Goal: Use online tool/utility: Utilize a website feature to perform a specific function

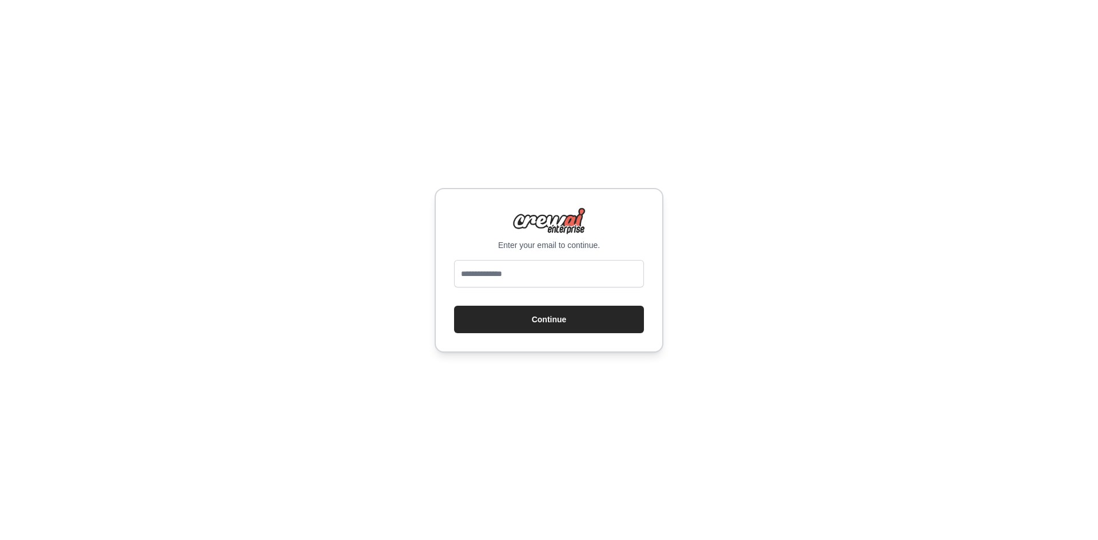
type input "**********"
click at [497, 324] on button "Continue" at bounding box center [549, 319] width 190 height 27
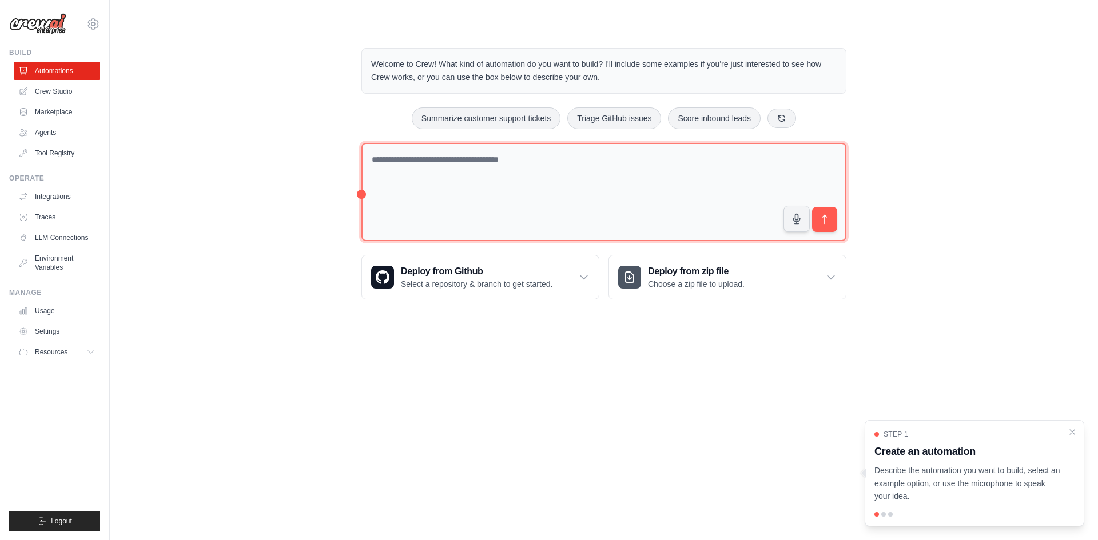
click at [452, 178] on textarea at bounding box center [603, 192] width 485 height 99
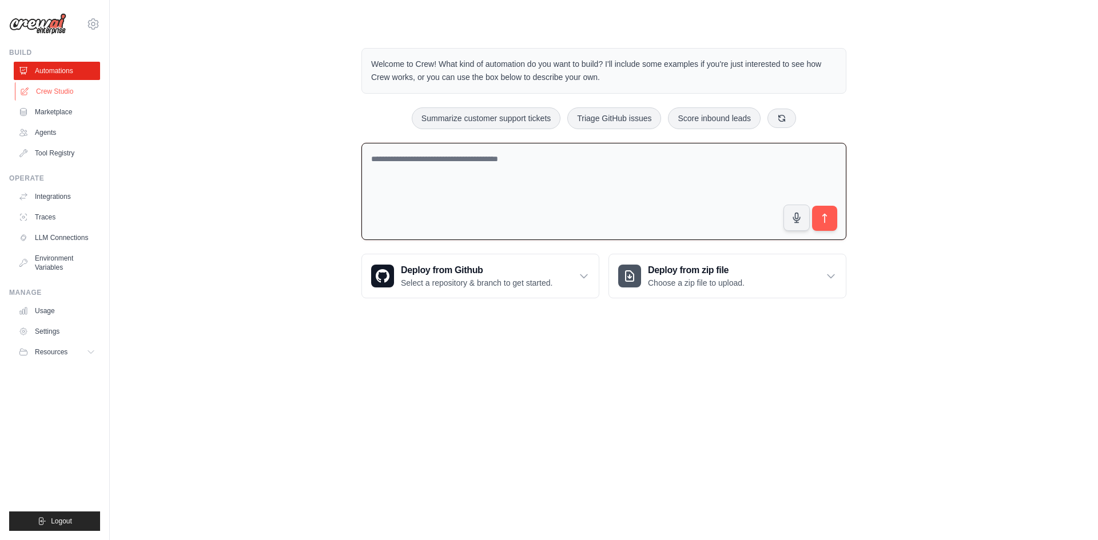
click at [49, 89] on link "Crew Studio" at bounding box center [58, 91] width 86 height 18
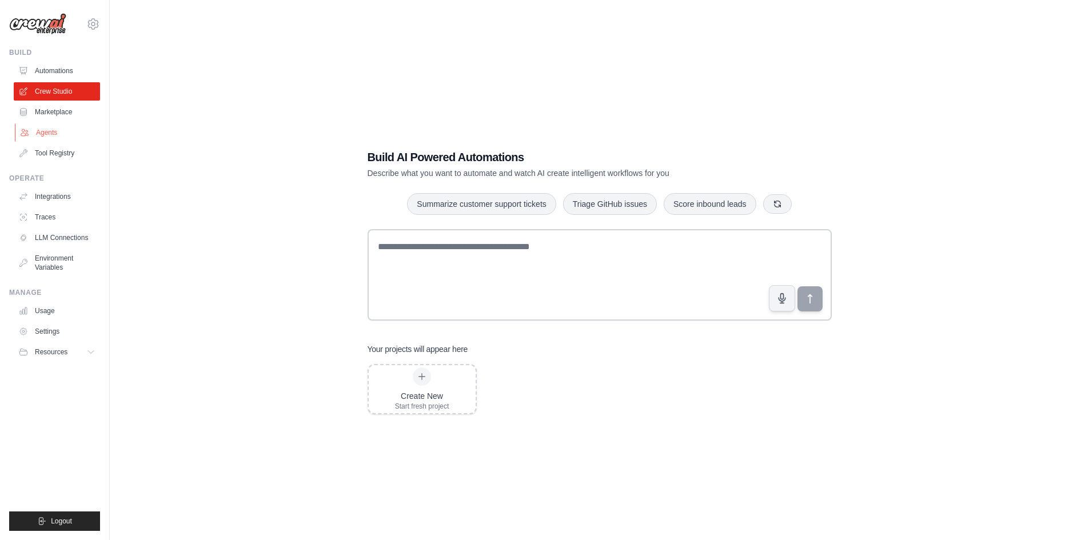
click at [69, 130] on link "Agents" at bounding box center [58, 132] width 86 height 18
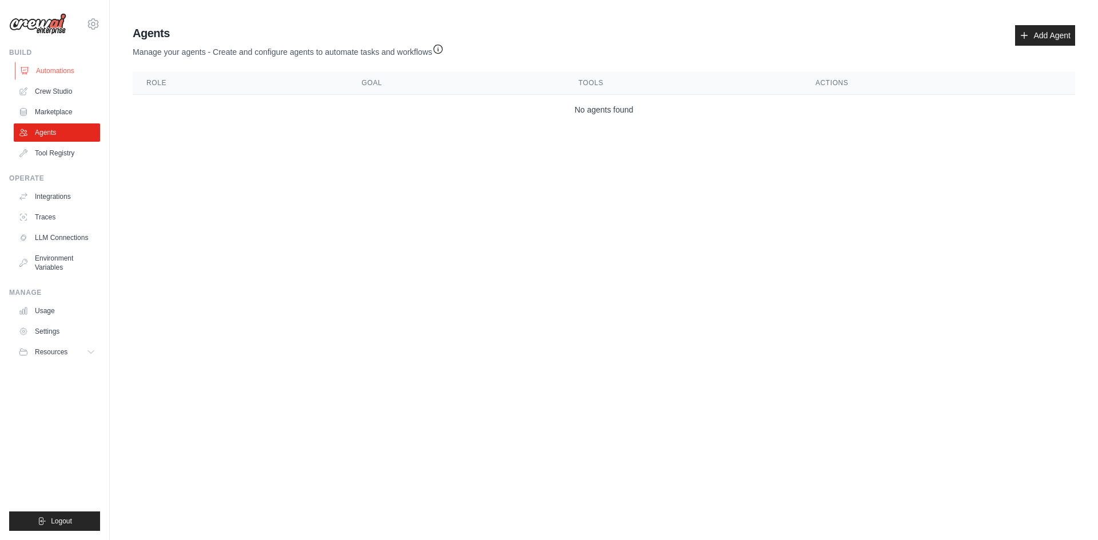
click at [72, 66] on link "Automations" at bounding box center [58, 71] width 86 height 18
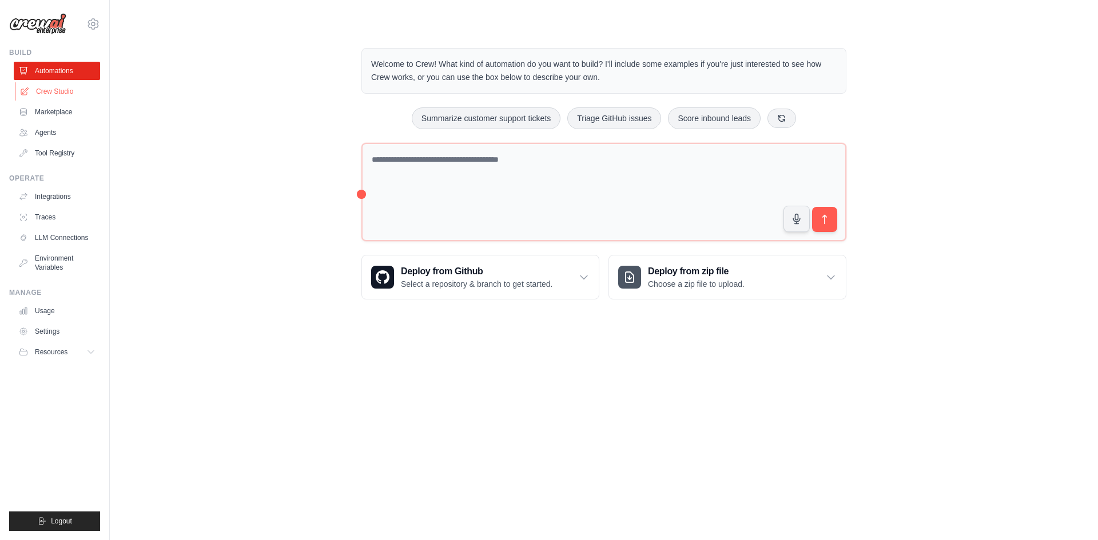
click at [49, 94] on link "Crew Studio" at bounding box center [58, 91] width 86 height 18
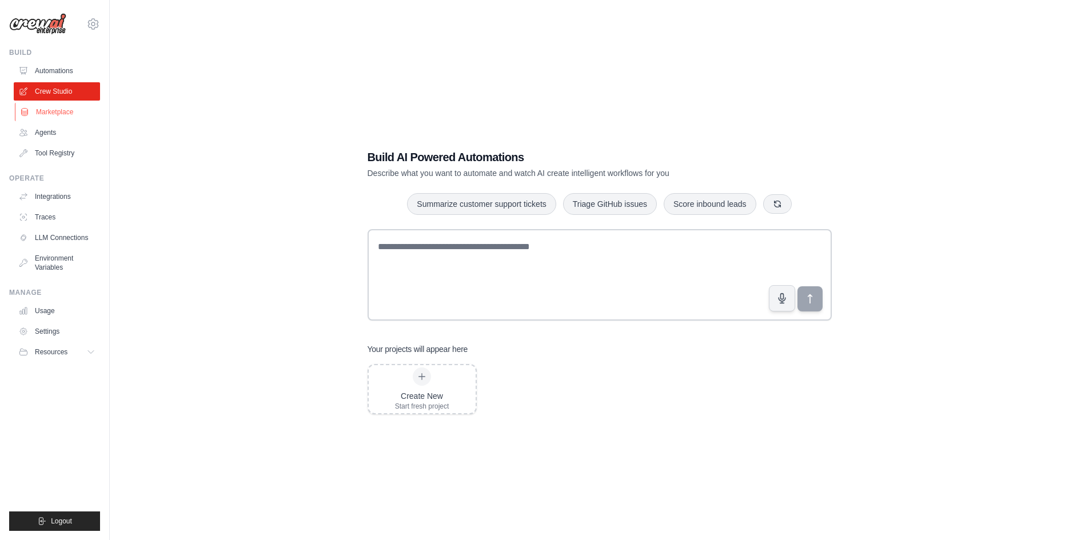
click at [58, 119] on link "Marketplace" at bounding box center [58, 112] width 86 height 18
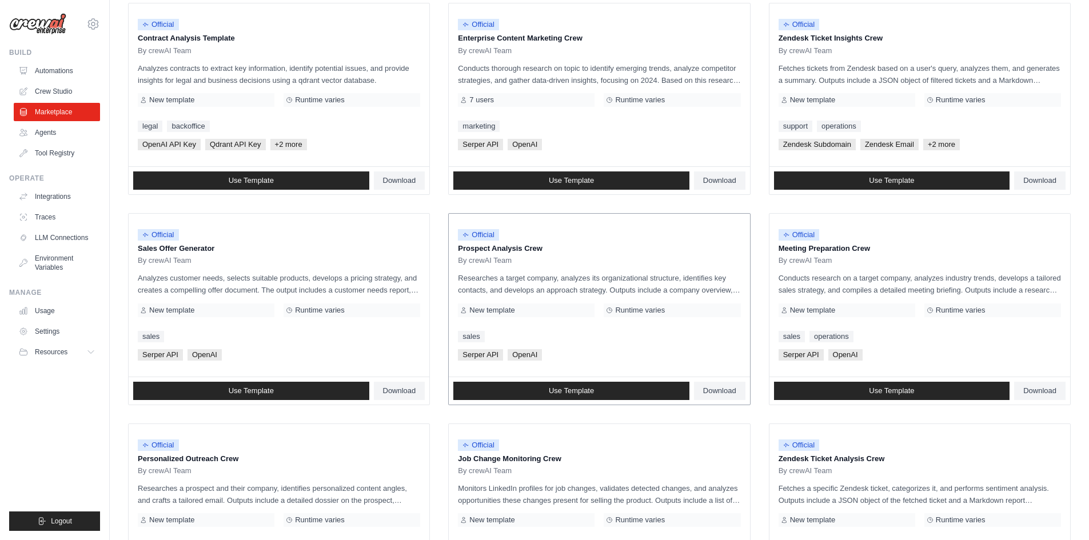
scroll to position [171, 0]
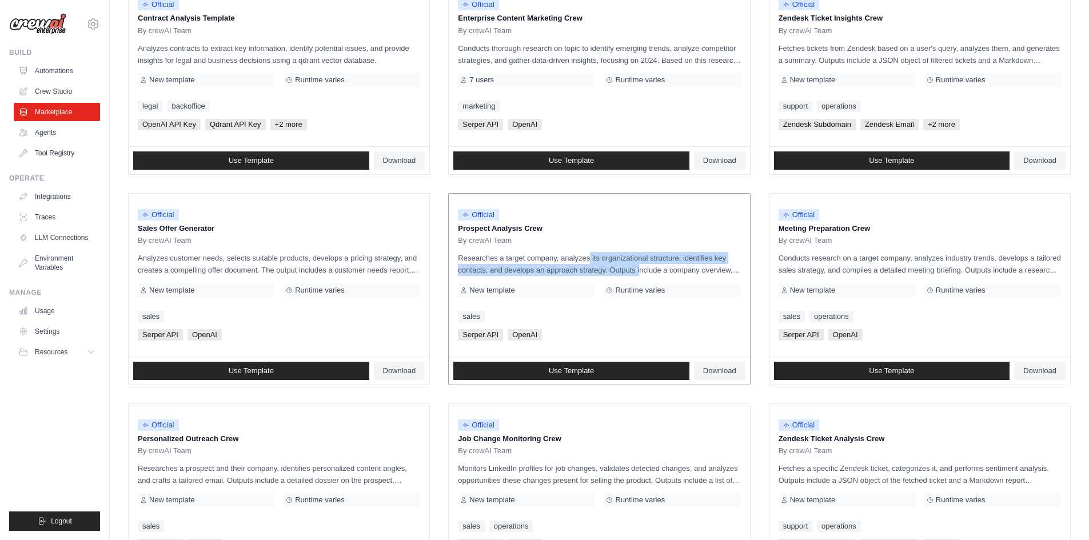
drag, startPoint x: 574, startPoint y: 260, endPoint x: 609, endPoint y: 273, distance: 36.5
click at [609, 273] on p "Researches a target company, analyzes its organizational structure, identifies …" at bounding box center [599, 264] width 282 height 24
click at [618, 270] on p "Researches a target company, analyzes its organizational structure, identifies …" at bounding box center [599, 264] width 282 height 24
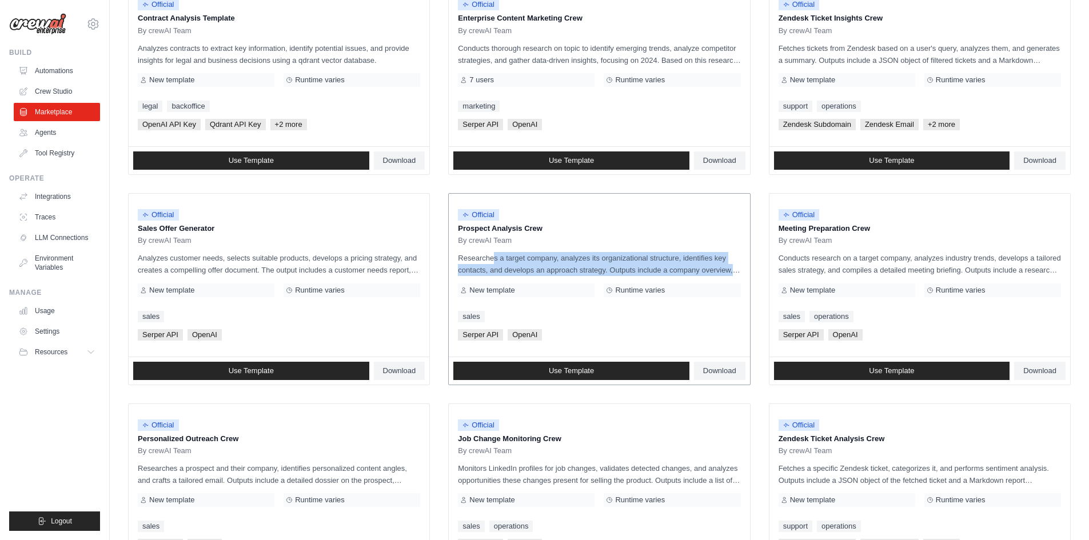
click at [561, 273] on p "Researches a target company, analyzes its organizational structure, identifies …" at bounding box center [599, 264] width 282 height 24
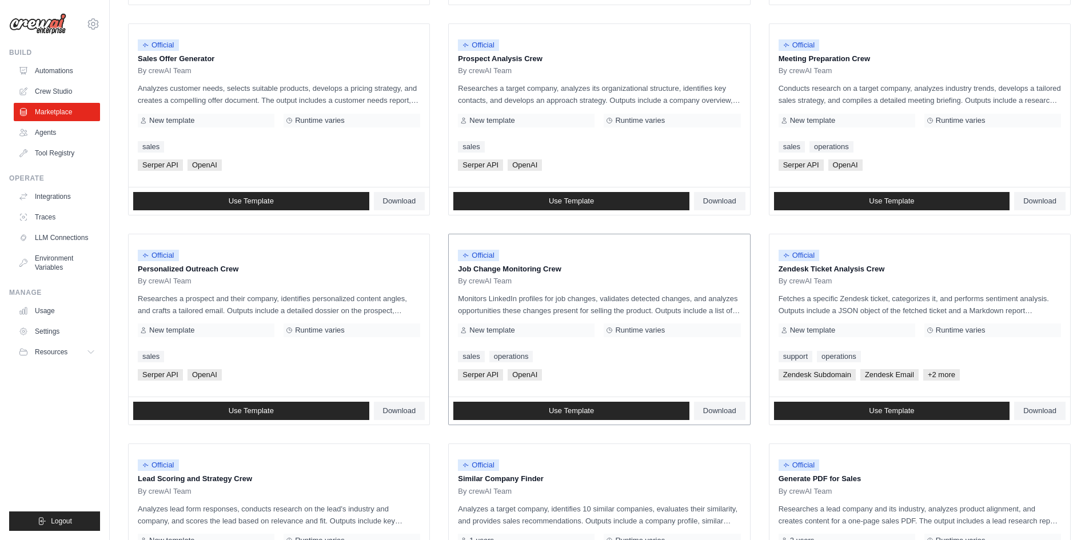
scroll to position [457, 0]
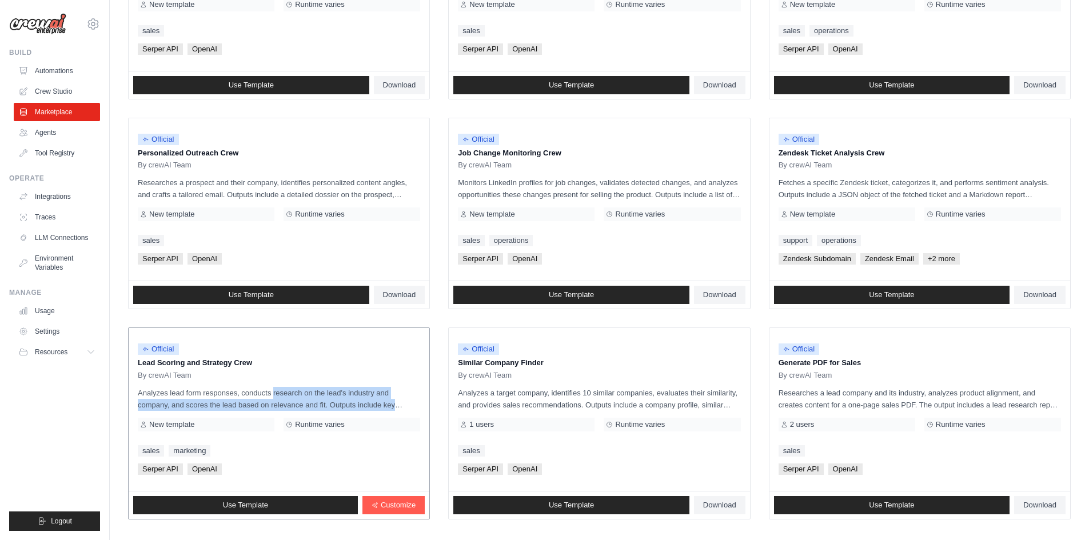
drag, startPoint x: 243, startPoint y: 395, endPoint x: 404, endPoint y: 399, distance: 160.7
click at [404, 399] on p "Analyzes lead form responses, conducts research on the lead's industry and comp…" at bounding box center [279, 399] width 282 height 24
click at [272, 404] on p "Analyzes lead form responses, conducts research on the lead's industry and comp…" at bounding box center [279, 399] width 282 height 24
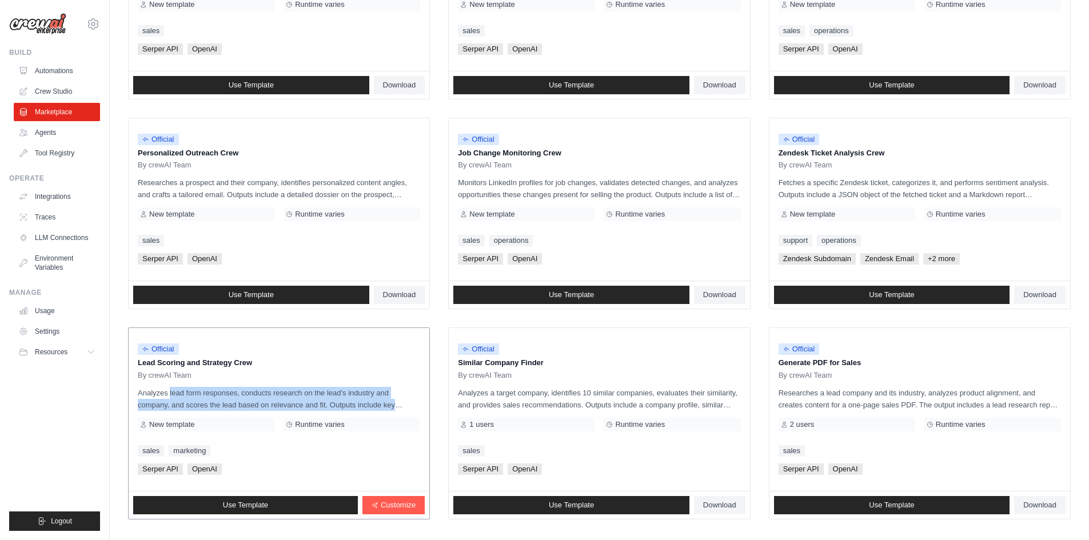
click at [272, 404] on p "Analyzes lead form responses, conducts research on the lead's industry and comp…" at bounding box center [279, 399] width 282 height 24
click at [301, 401] on p "Analyzes lead form responses, conducts research on the lead's industry and comp…" at bounding box center [279, 399] width 282 height 24
click at [319, 398] on p "Analyzes lead form responses, conducts research on the lead's industry and comp…" at bounding box center [279, 399] width 282 height 24
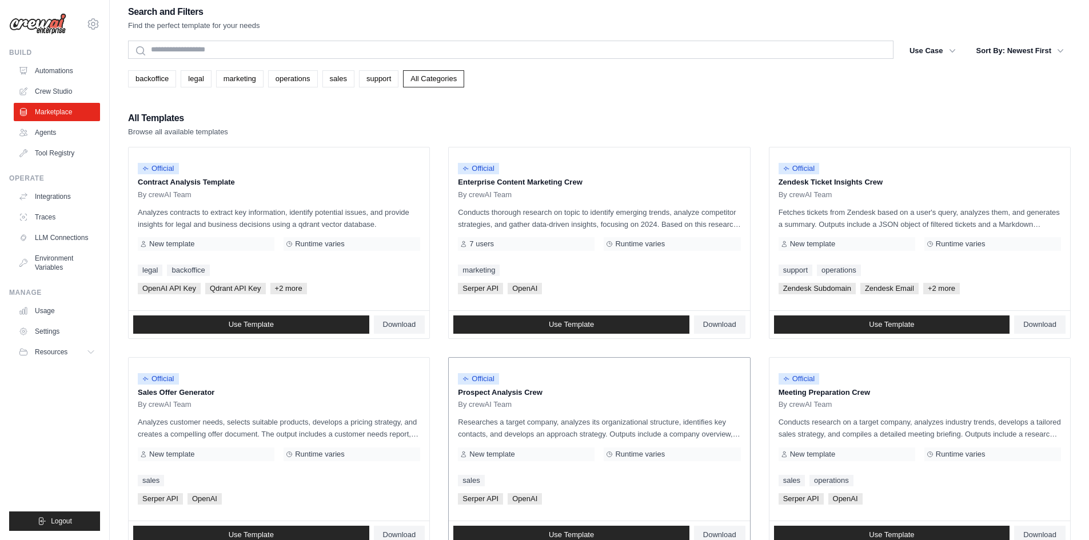
scroll to position [0, 0]
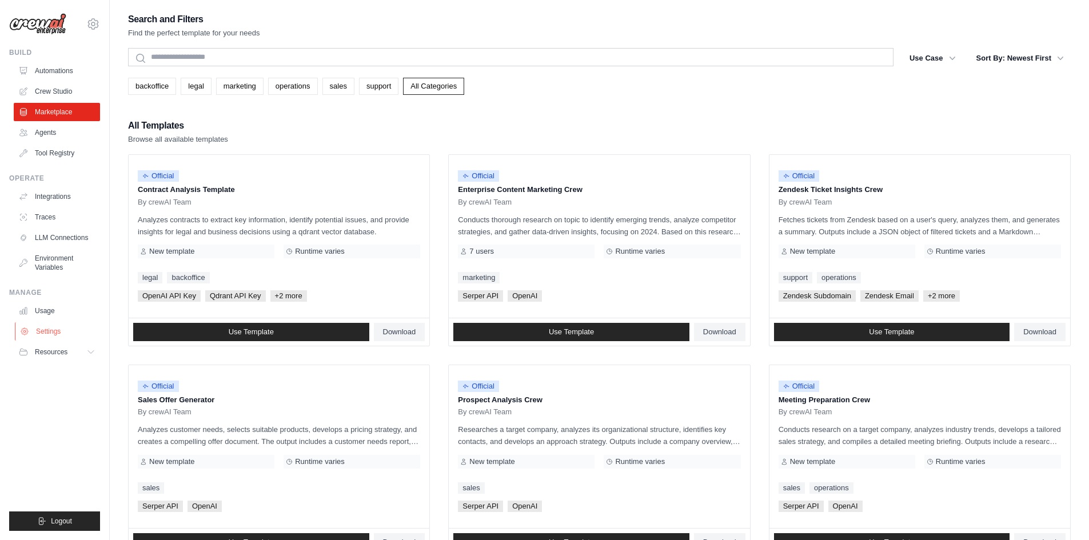
click at [57, 324] on link "Settings" at bounding box center [58, 331] width 86 height 18
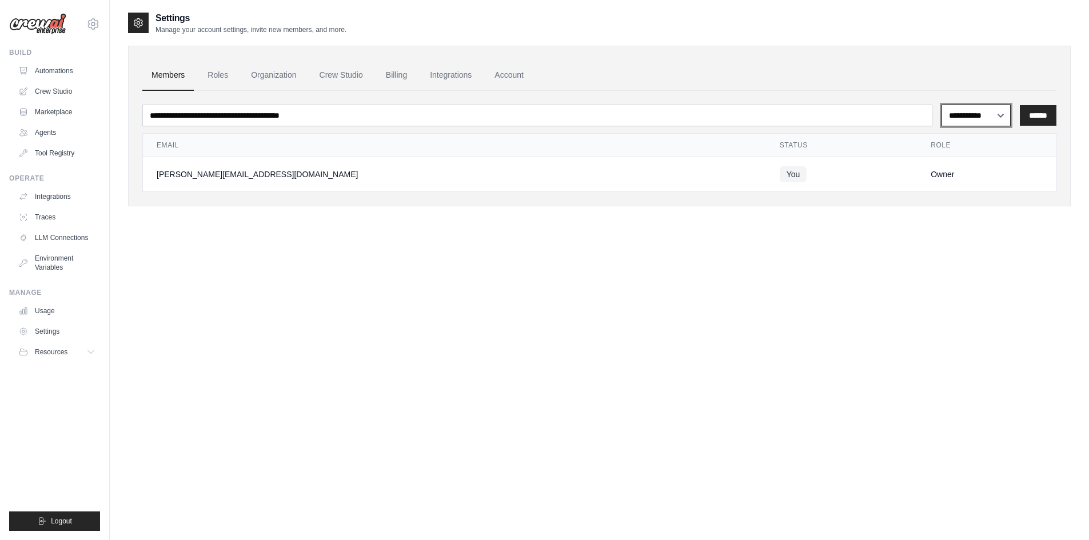
click at [986, 124] on select "**********" at bounding box center [975, 116] width 69 height 22
click at [279, 78] on link "Organization" at bounding box center [273, 75] width 63 height 31
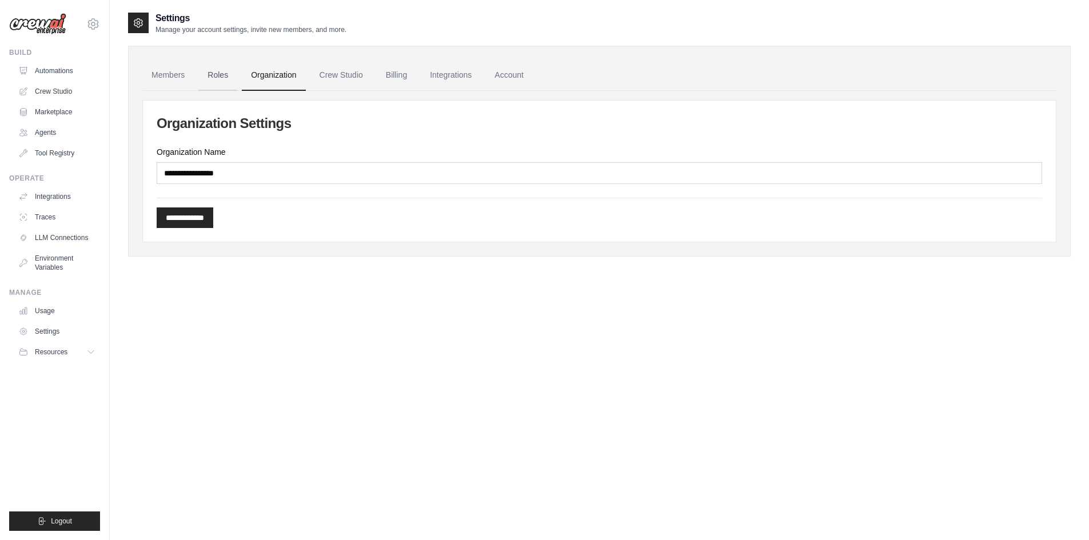
click at [203, 82] on link "Roles" at bounding box center [217, 75] width 39 height 31
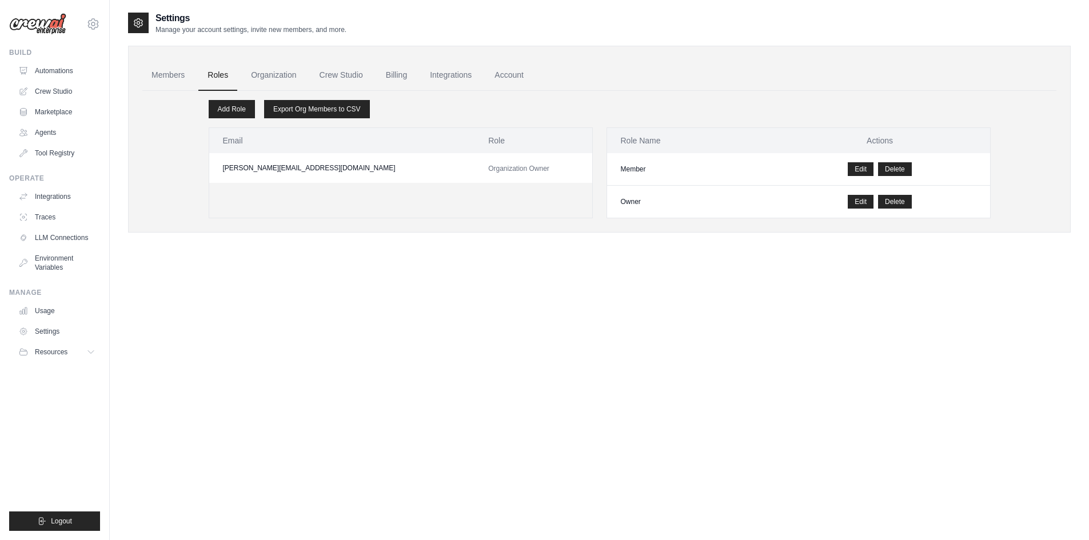
click at [172, 74] on link "Members" at bounding box center [167, 75] width 51 height 31
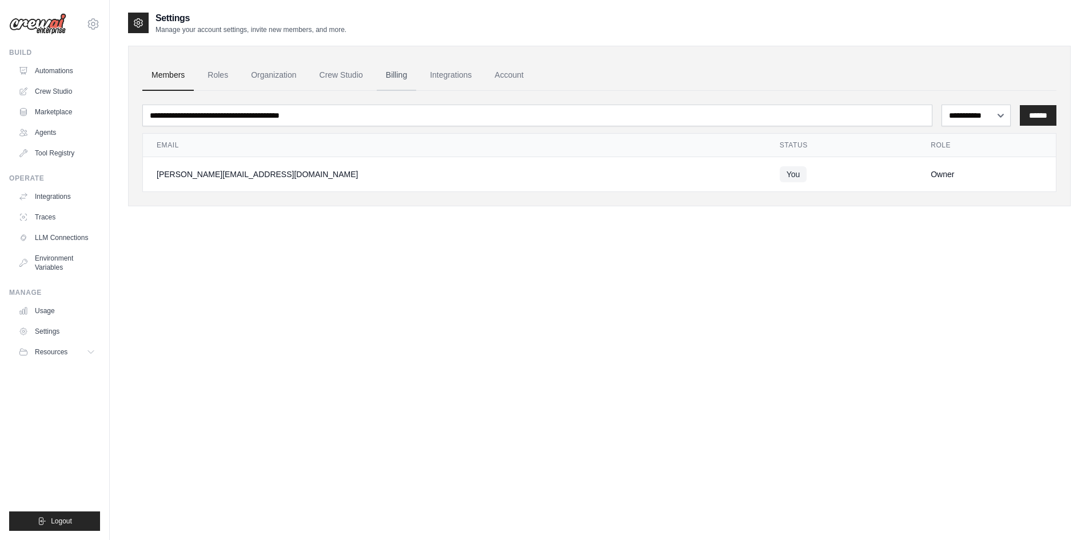
click at [396, 68] on link "Billing" at bounding box center [396, 75] width 39 height 31
click at [461, 72] on link "Integrations" at bounding box center [451, 75] width 60 height 31
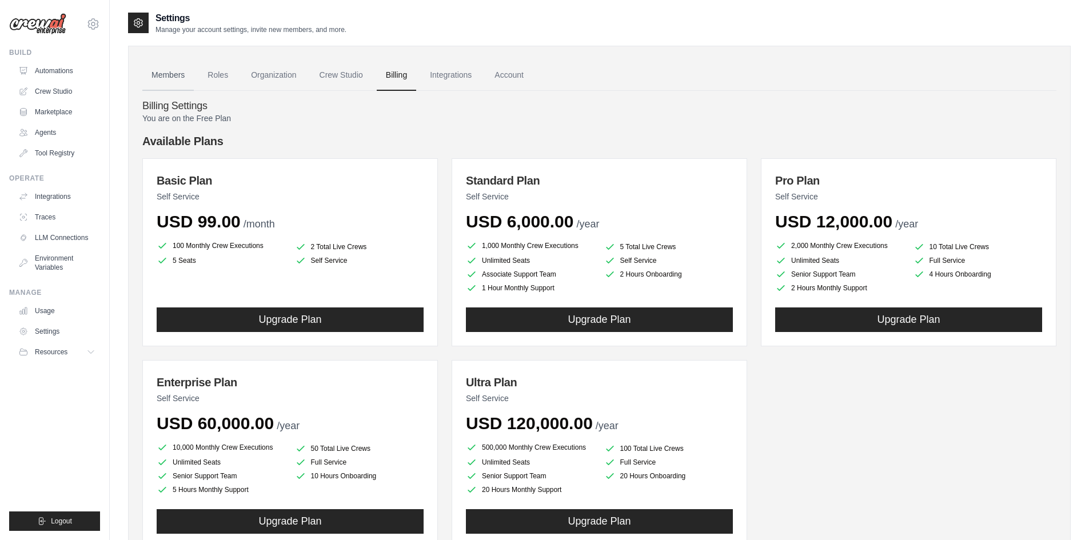
click at [172, 75] on link "Members" at bounding box center [167, 75] width 51 height 31
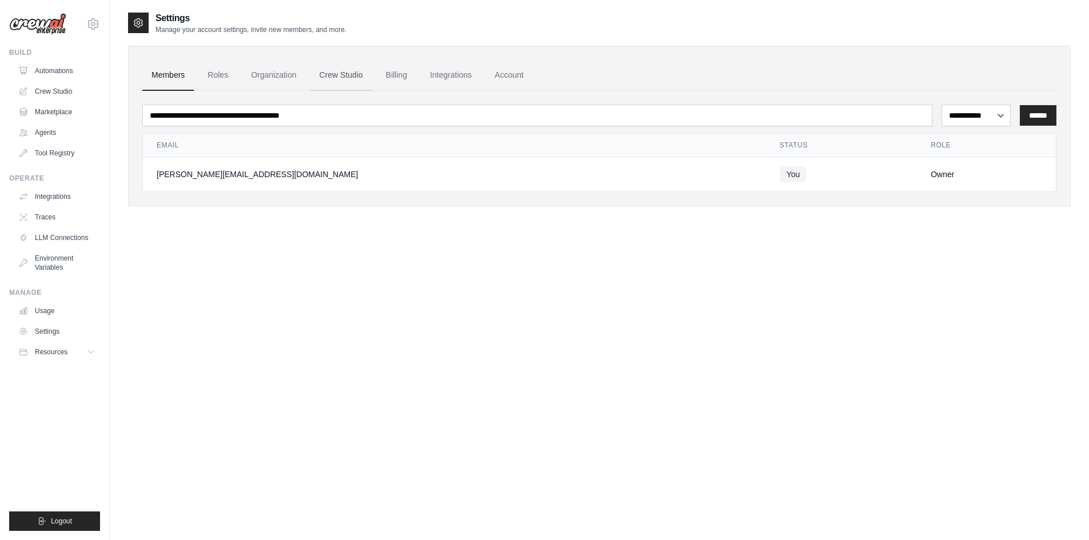
click at [348, 74] on link "Crew Studio" at bounding box center [341, 75] width 62 height 31
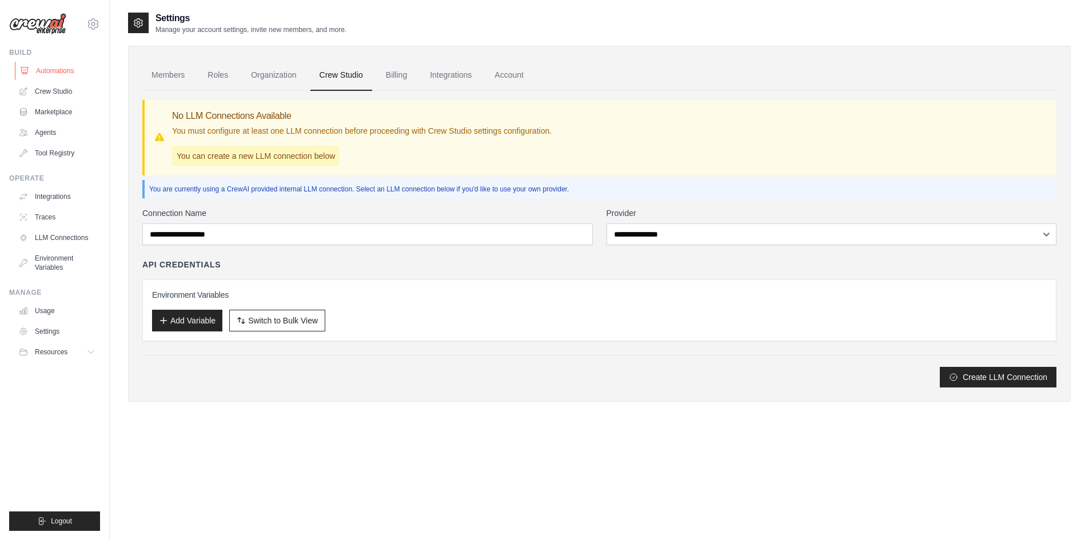
click at [59, 71] on link "Automations" at bounding box center [58, 71] width 86 height 18
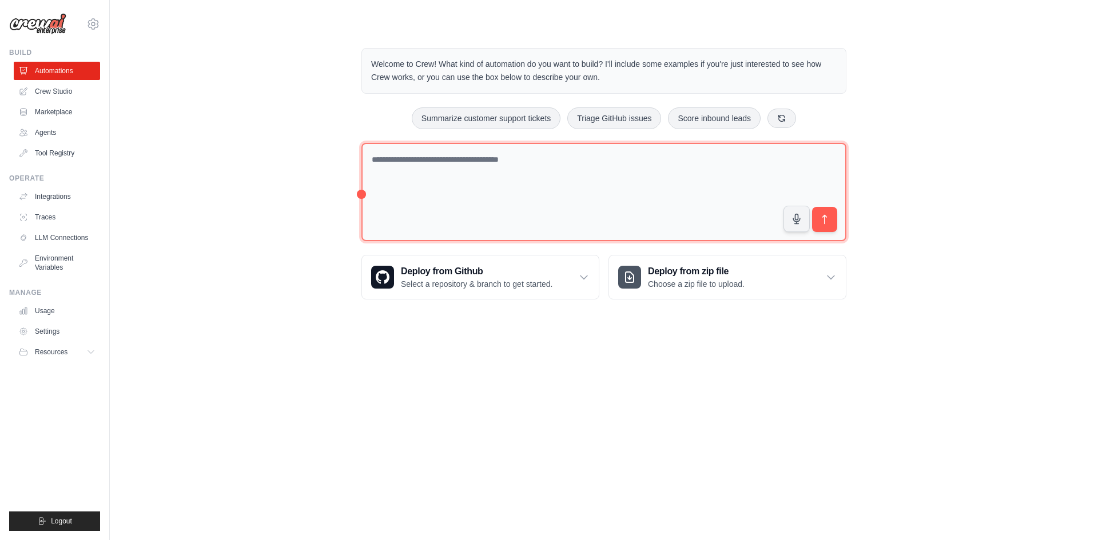
click at [460, 176] on textarea at bounding box center [603, 192] width 485 height 99
paste textarea "**********"
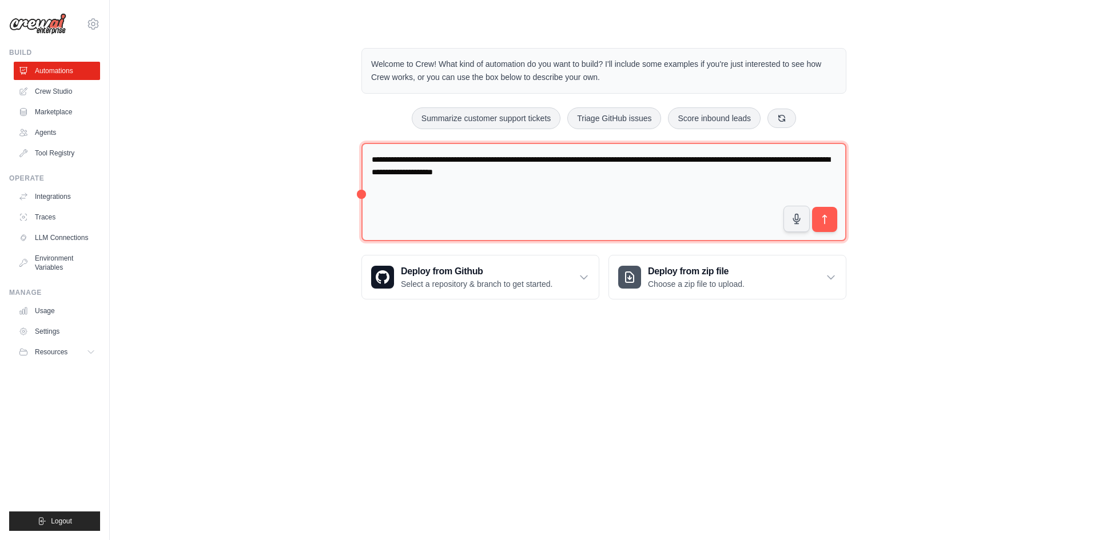
paste textarea "**********"
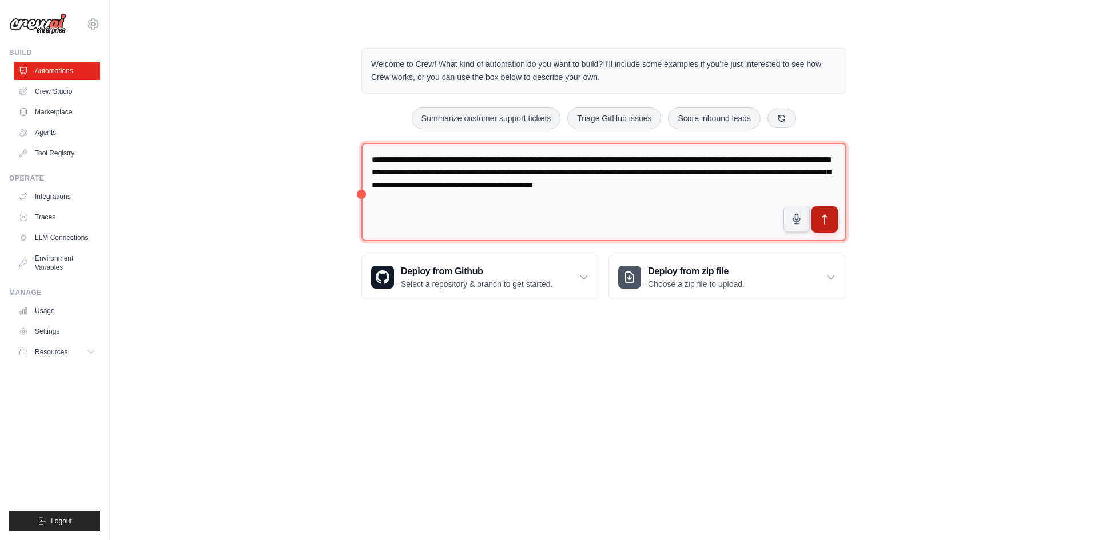
type textarea "**********"
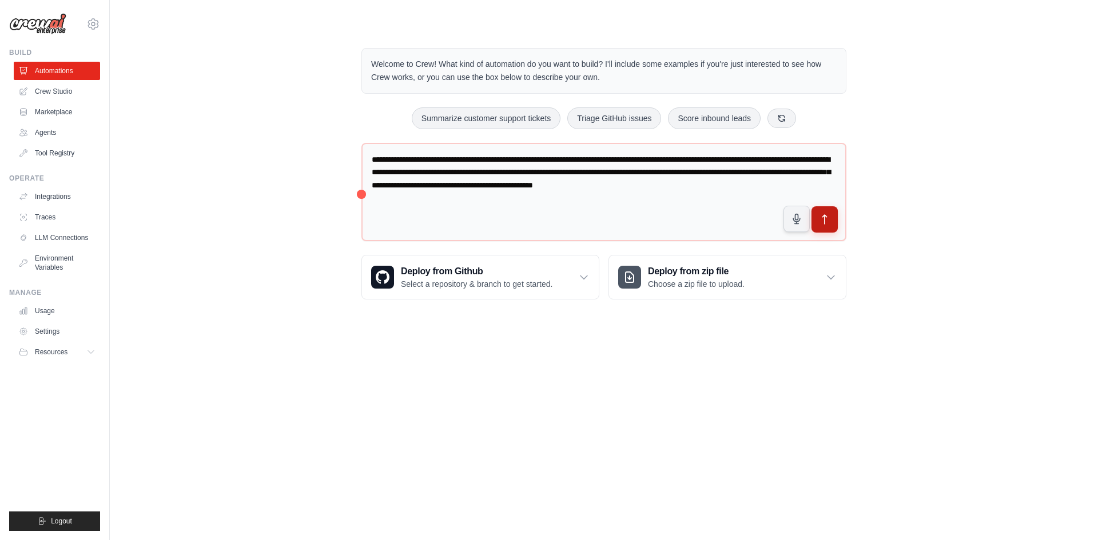
click at [823, 225] on icon "submit" at bounding box center [825, 220] width 12 height 12
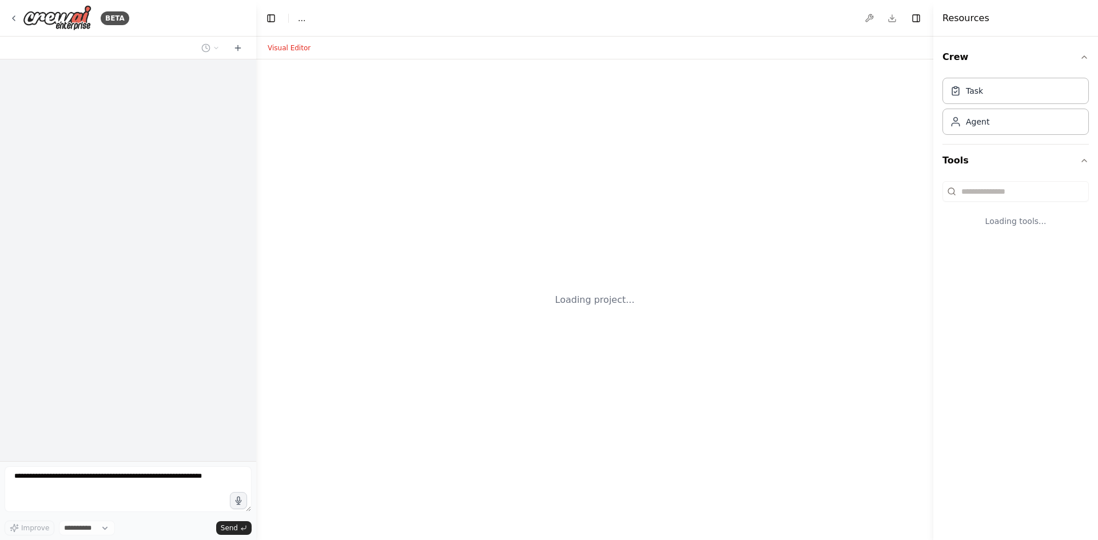
select select "****"
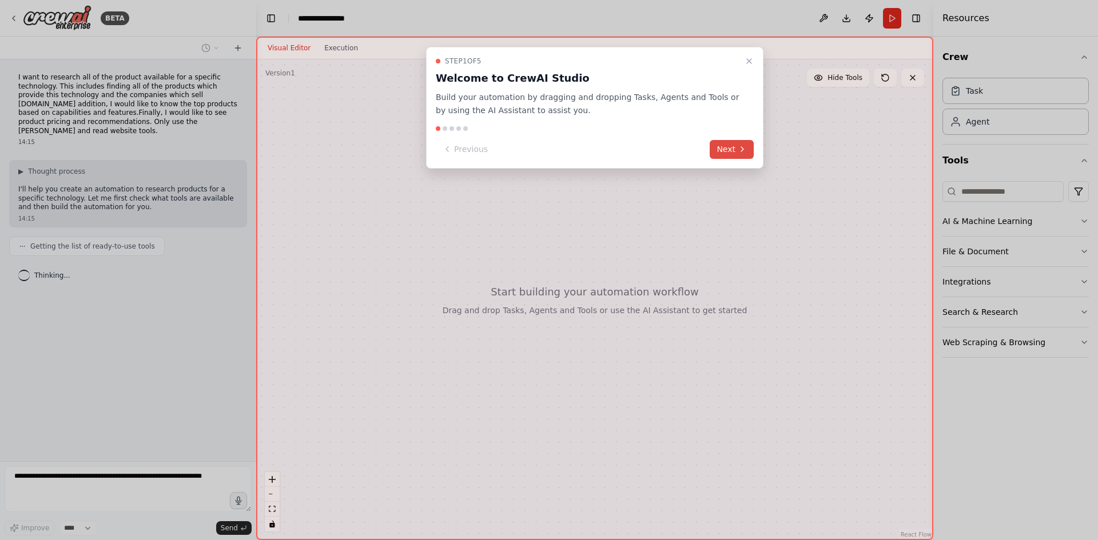
click at [725, 154] on button "Next" at bounding box center [731, 149] width 44 height 19
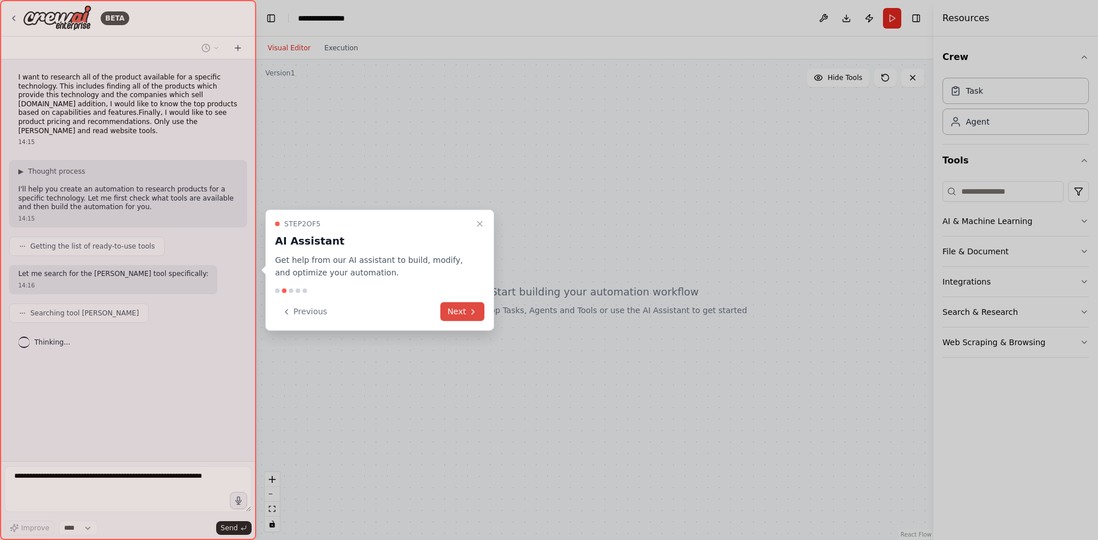
click at [466, 313] on button "Next" at bounding box center [462, 311] width 44 height 19
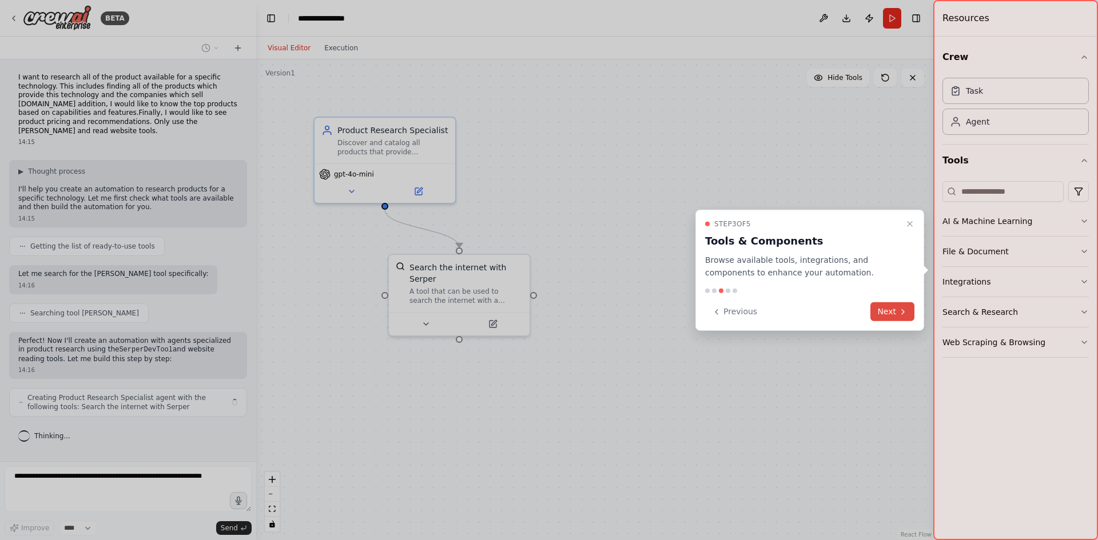
click at [890, 313] on button "Next" at bounding box center [892, 311] width 44 height 19
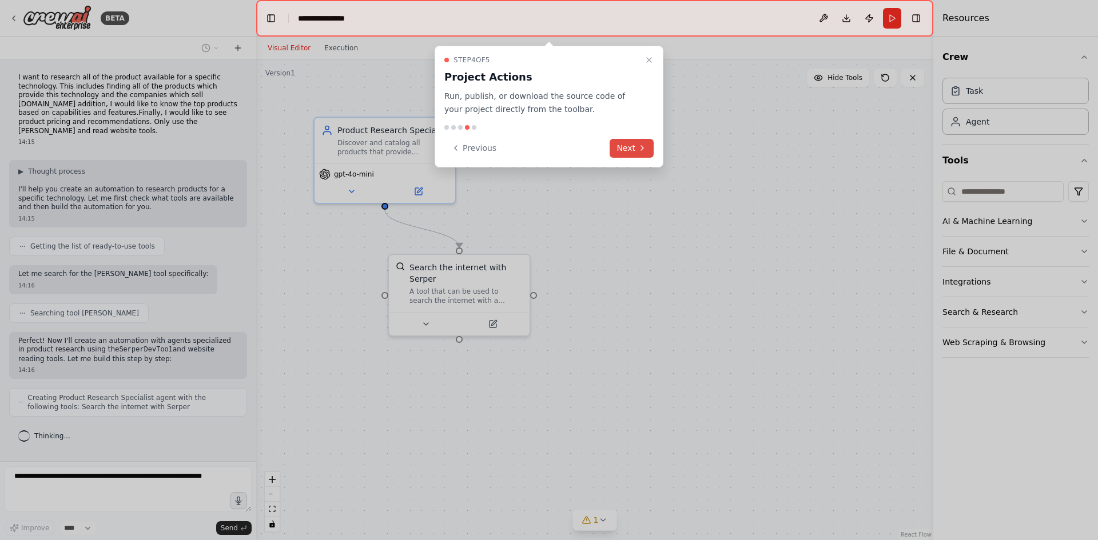
click at [642, 143] on icon at bounding box center [641, 147] width 9 height 9
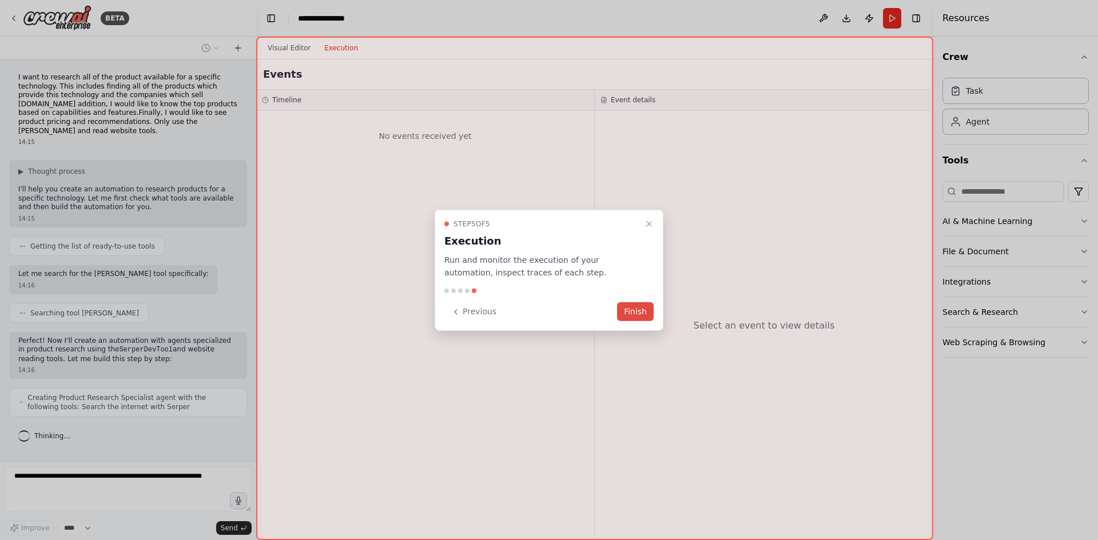
click at [640, 311] on button "Finish" at bounding box center [635, 311] width 37 height 19
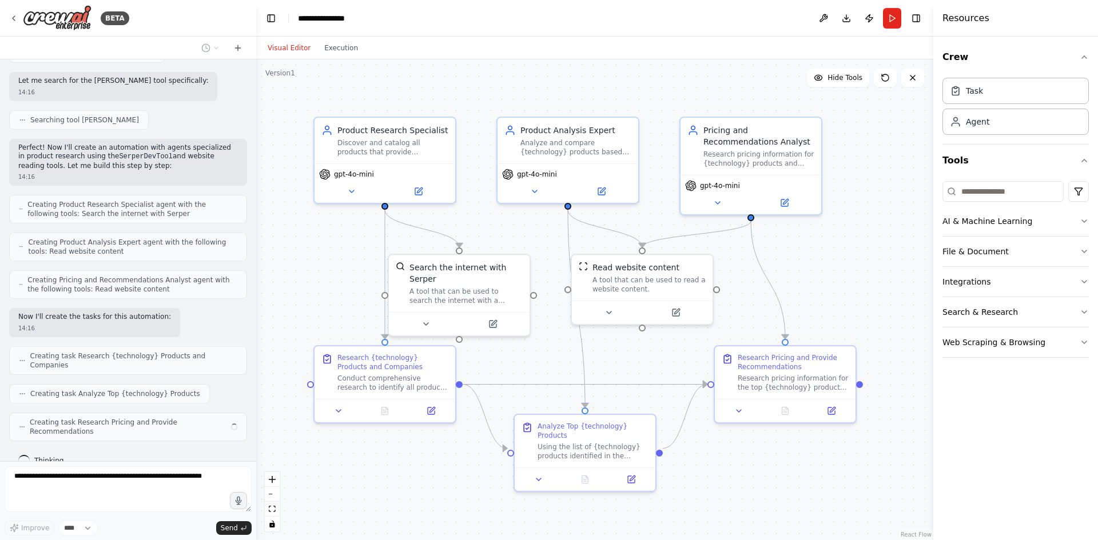
scroll to position [184, 0]
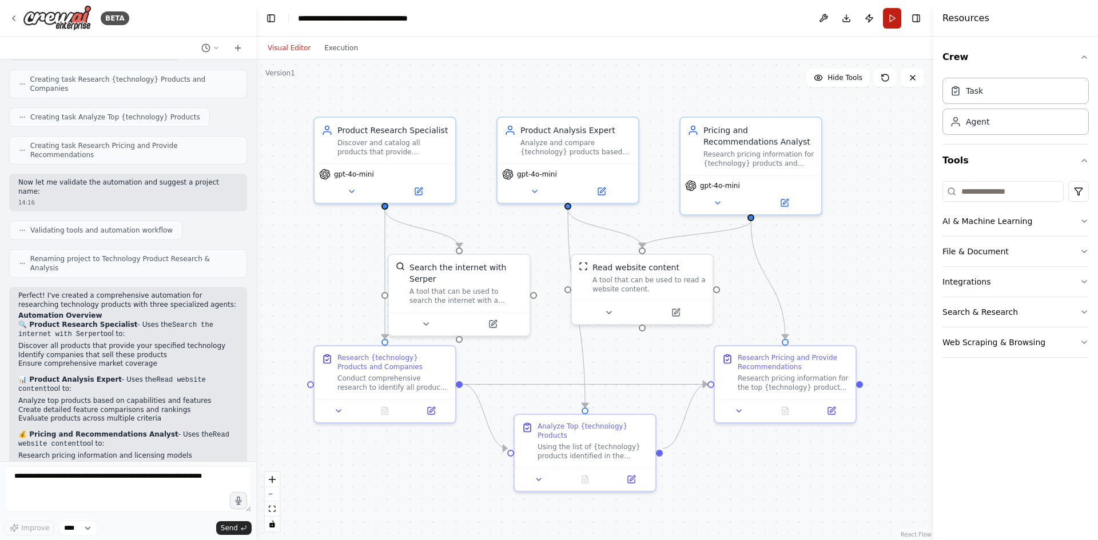
click at [899, 15] on button "Run" at bounding box center [892, 18] width 18 height 21
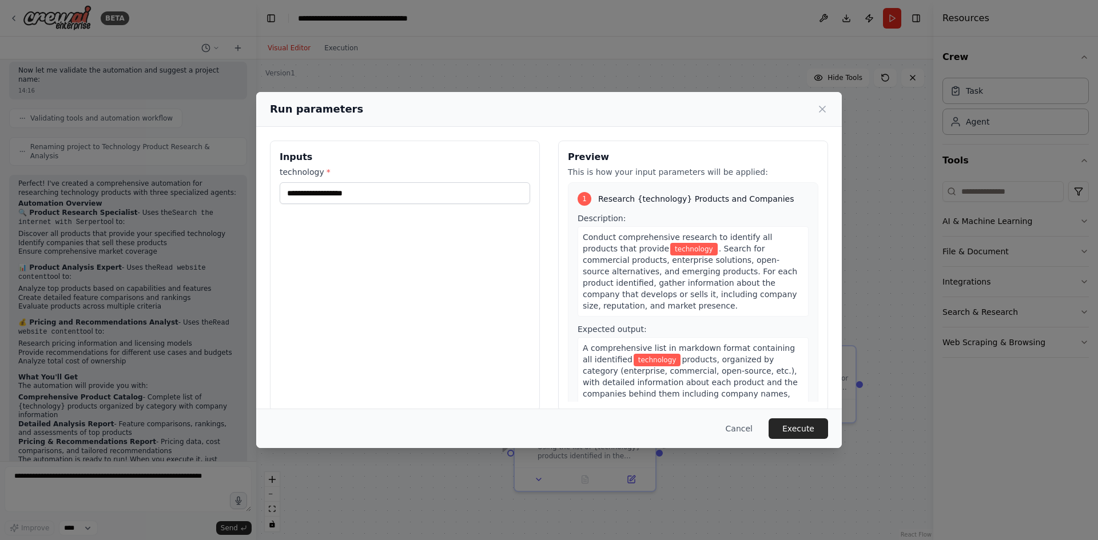
scroll to position [590, 0]
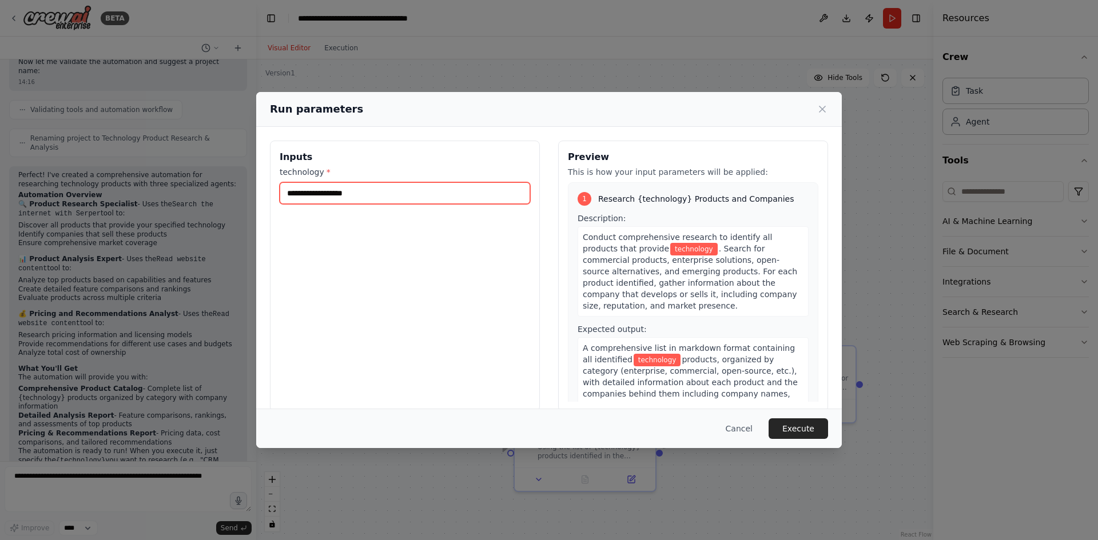
click at [370, 192] on input "technology *" at bounding box center [405, 193] width 250 height 22
type input "**********"
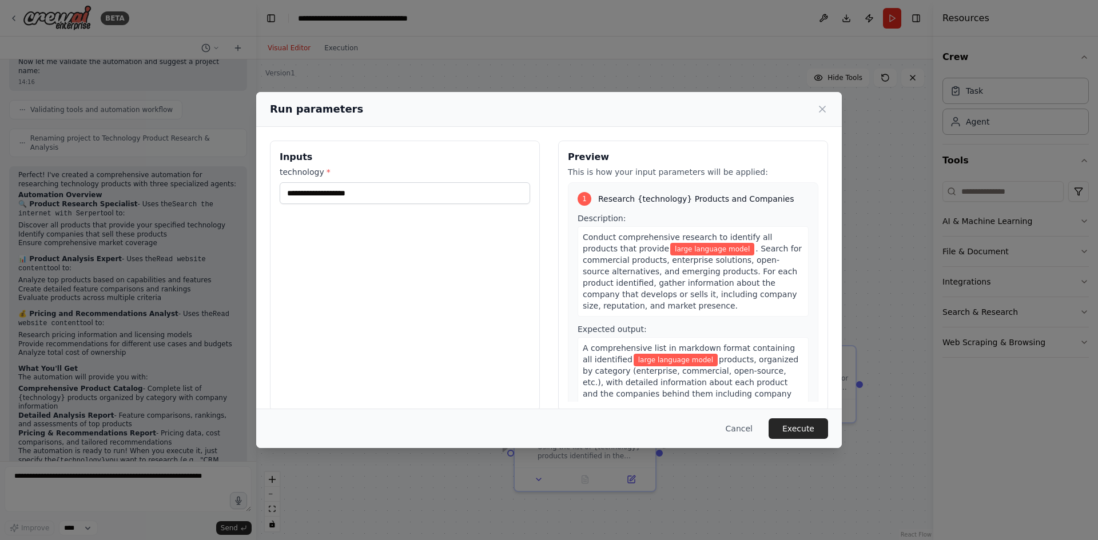
click at [649, 273] on span ". Search for commercial products, enterprise solutions, open-source alternative…" at bounding box center [691, 277] width 219 height 66
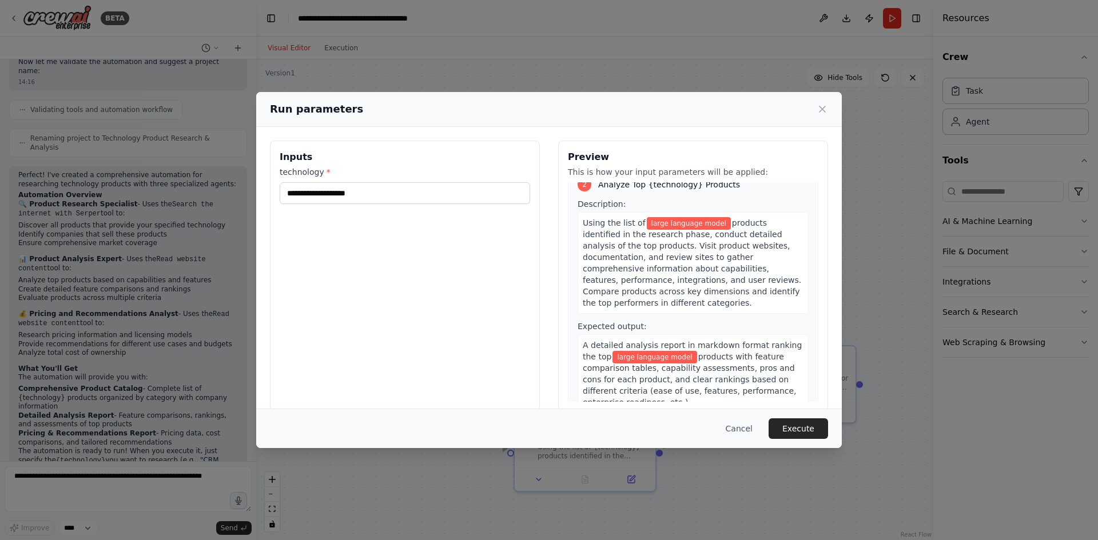
scroll to position [286, 0]
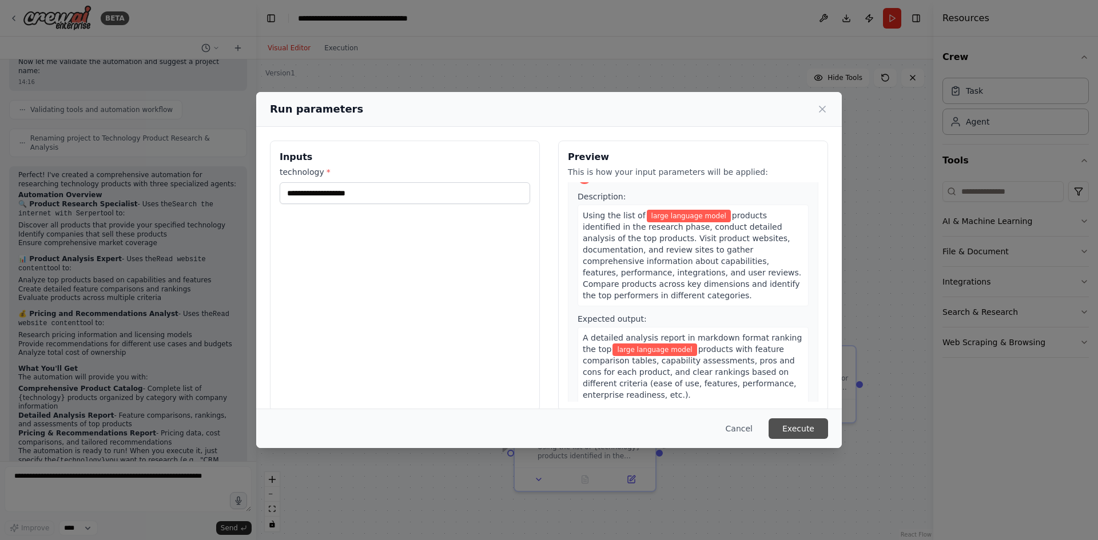
click at [813, 430] on button "Execute" at bounding box center [797, 428] width 59 height 21
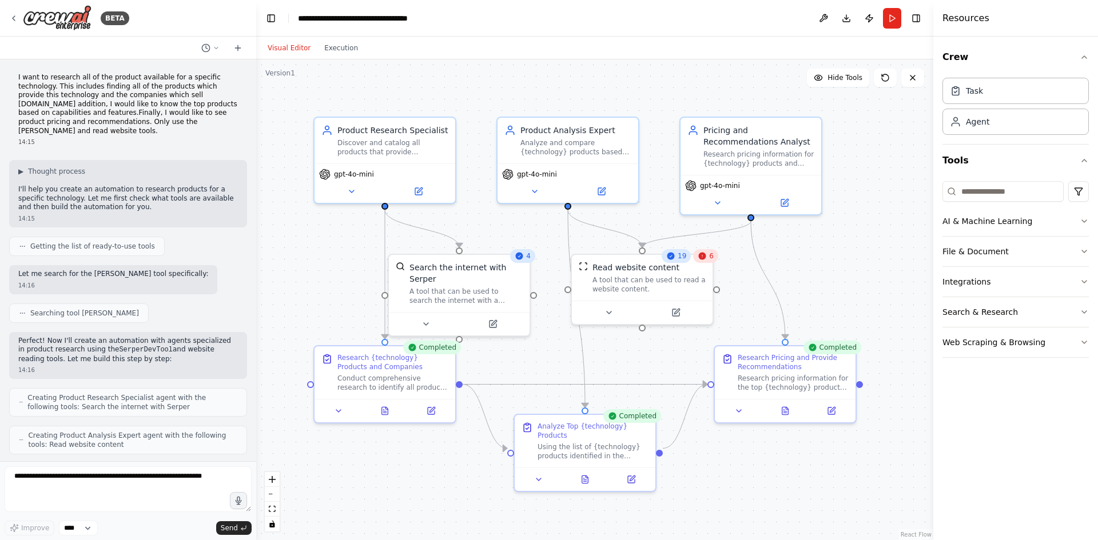
scroll to position [590, 0]
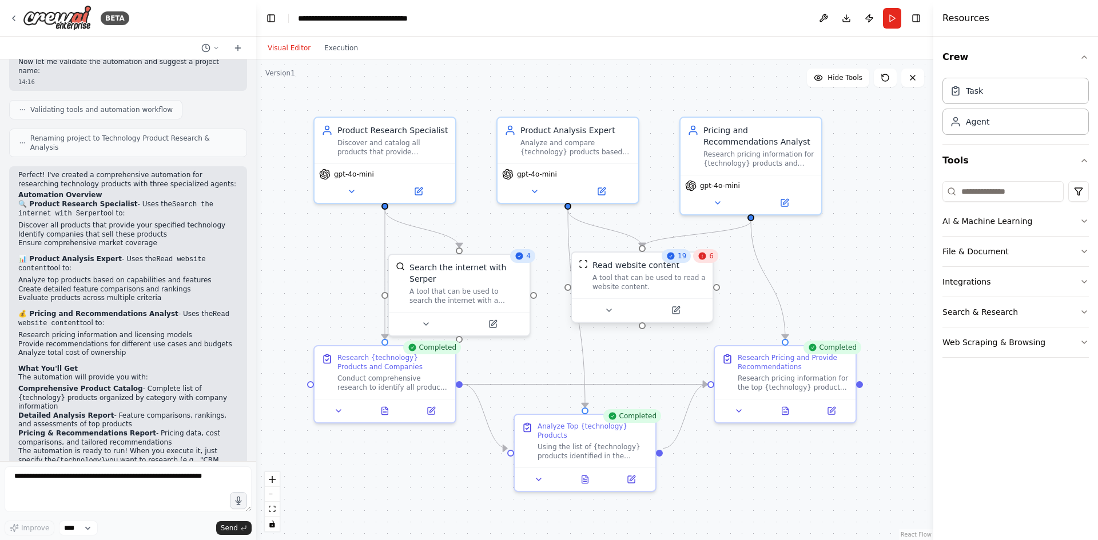
click at [614, 321] on div at bounding box center [642, 309] width 141 height 23
click at [613, 313] on button at bounding box center [608, 311] width 65 height 14
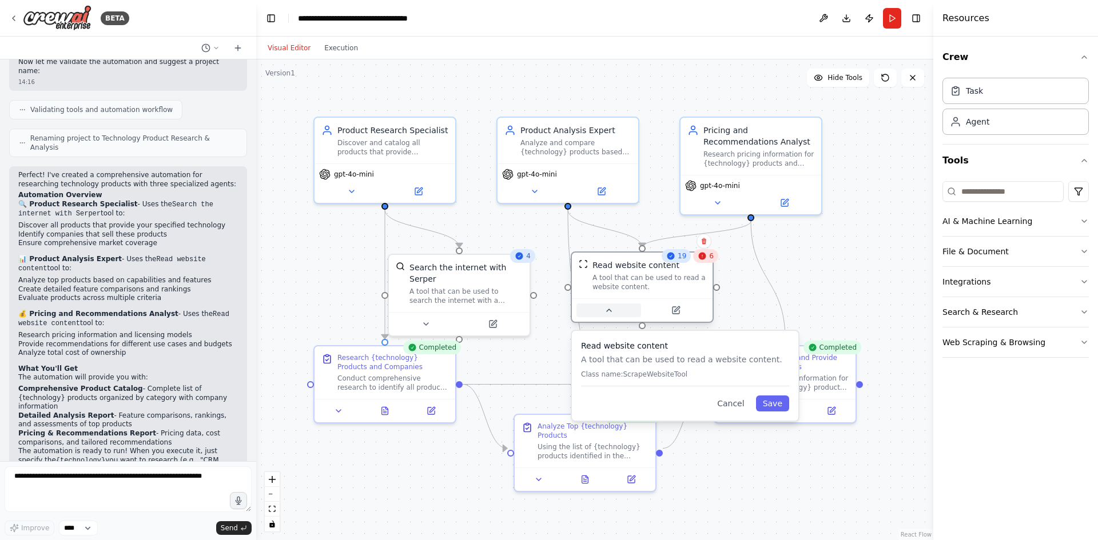
click at [613, 313] on button at bounding box center [608, 311] width 65 height 14
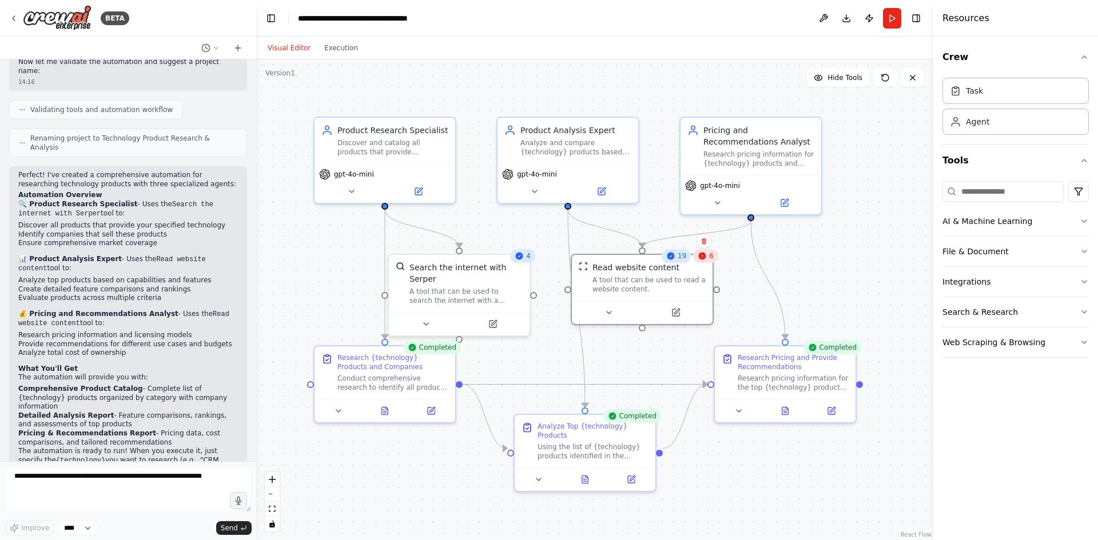
click at [703, 260] on icon at bounding box center [701, 256] width 9 height 9
click at [713, 256] on span "6" at bounding box center [711, 256] width 5 height 9
click at [434, 315] on button at bounding box center [425, 322] width 65 height 14
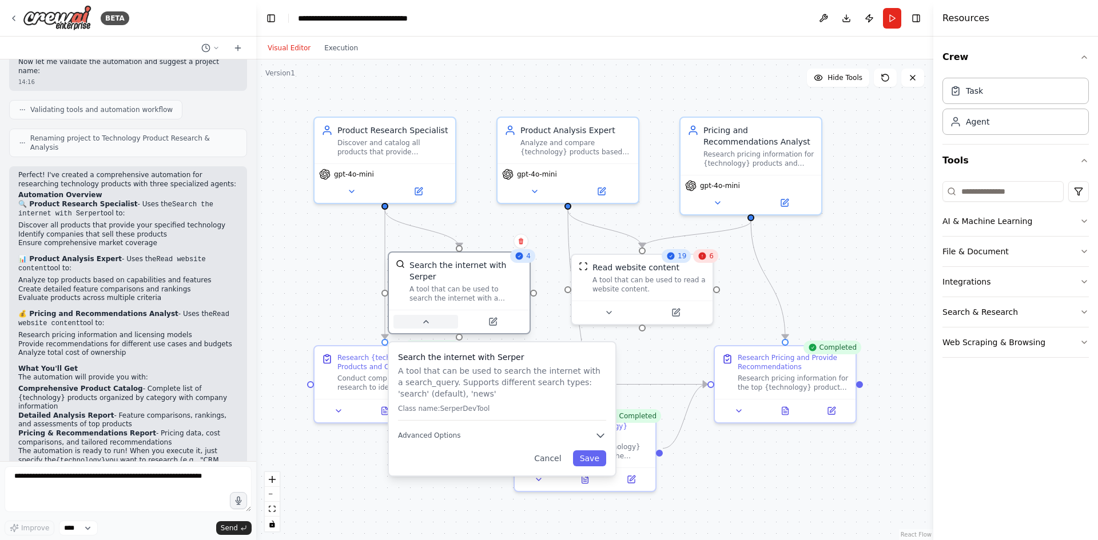
click at [434, 315] on button at bounding box center [425, 322] width 65 height 14
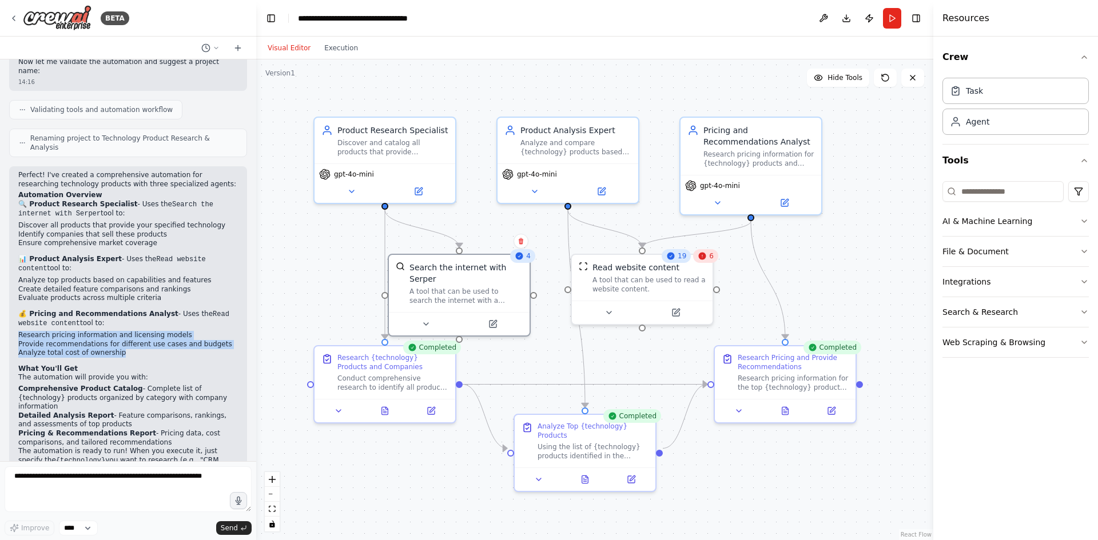
drag, startPoint x: 132, startPoint y: 303, endPoint x: 10, endPoint y: 294, distance: 122.7
click at [10, 294] on div "Perfect! I've created a comprehensive automation for researching technology pro…" at bounding box center [128, 336] width 238 height 341
click at [137, 340] on li "Provide recommendations for different use cases and budgets" at bounding box center [128, 344] width 220 height 9
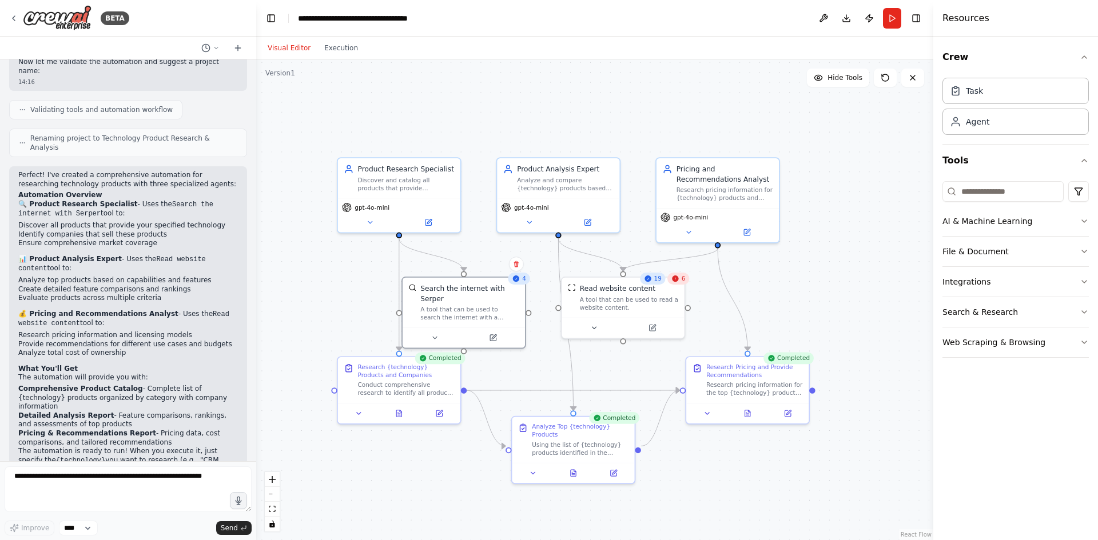
drag, startPoint x: 600, startPoint y: 417, endPoint x: 605, endPoint y: 368, distance: 49.5
click at [605, 369] on div ".deletable-edge-delete-btn { width: 20px; height: 20px; border: 0px solid #ffff…" at bounding box center [594, 299] width 677 height 481
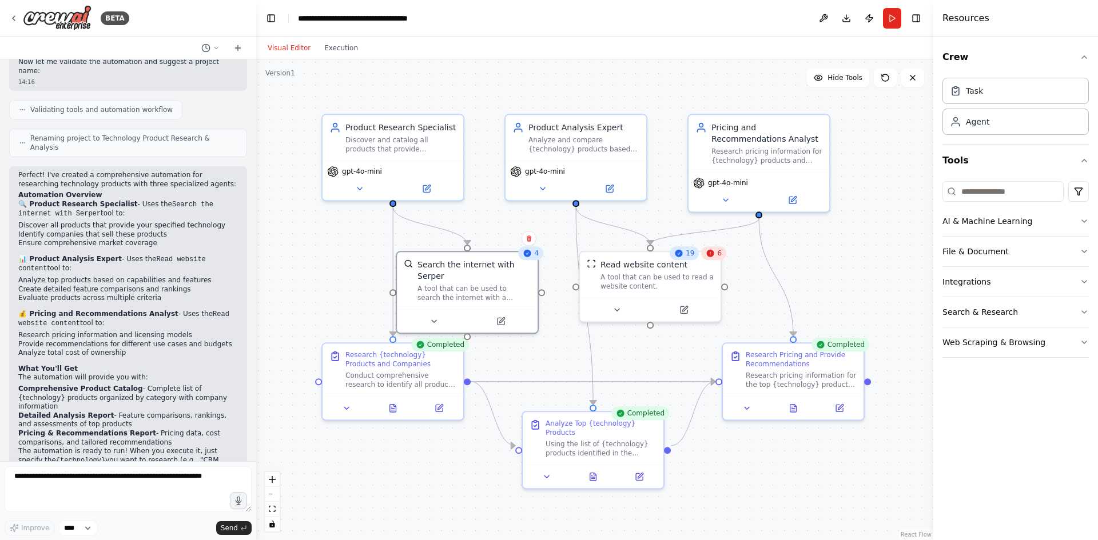
drag, startPoint x: 620, startPoint y: 99, endPoint x: 645, endPoint y: 88, distance: 27.1
click at [645, 88] on div ".deletable-edge-delete-btn { width: 20px; height: 20px; border: 0px solid #ffff…" at bounding box center [594, 299] width 677 height 481
